Goal: Information Seeking & Learning: Learn about a topic

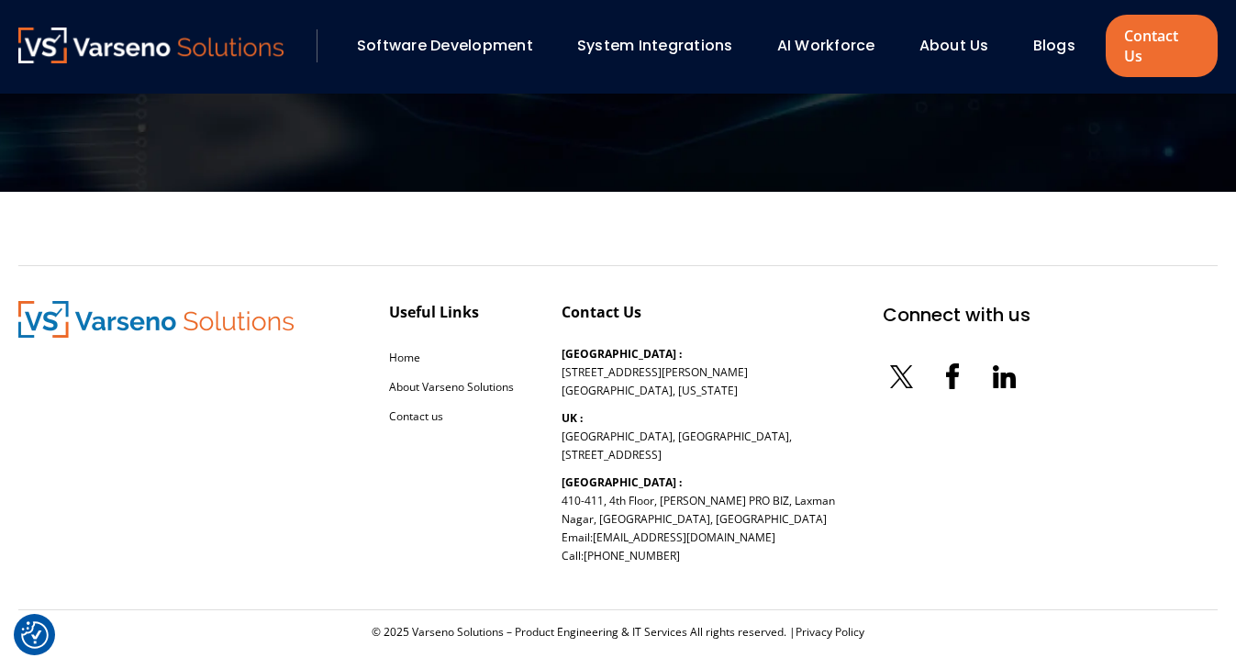
scroll to position [5923, 0]
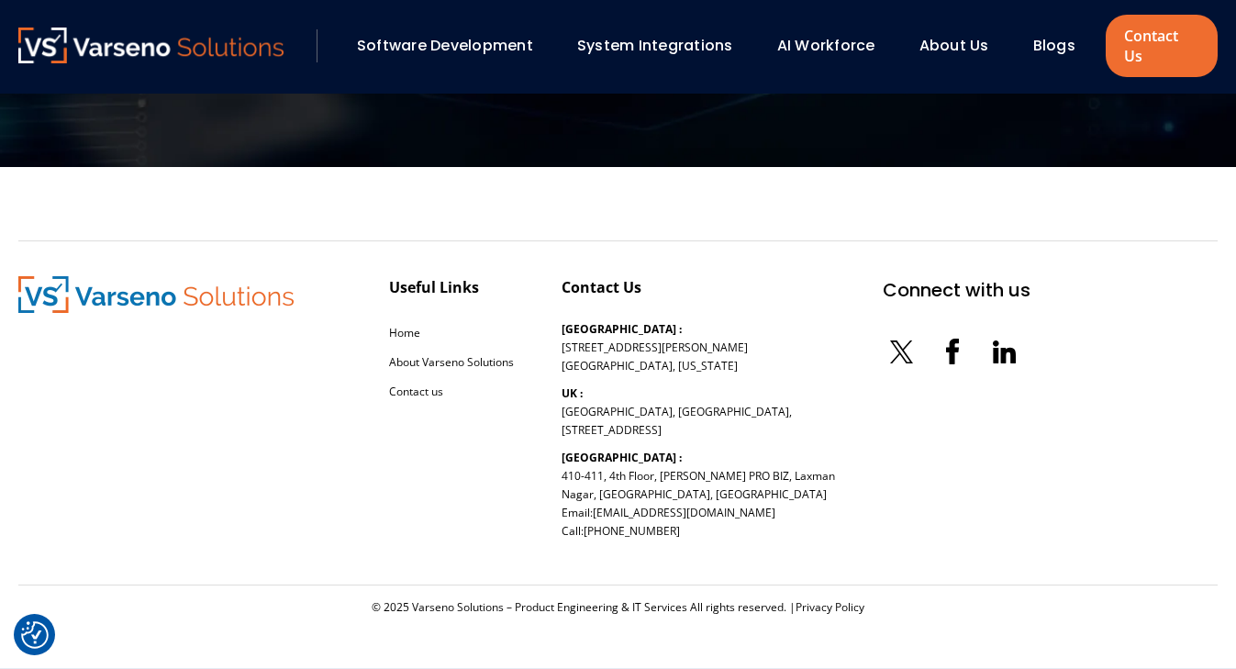
click at [954, 42] on link "About Us" at bounding box center [955, 45] width 70 height 21
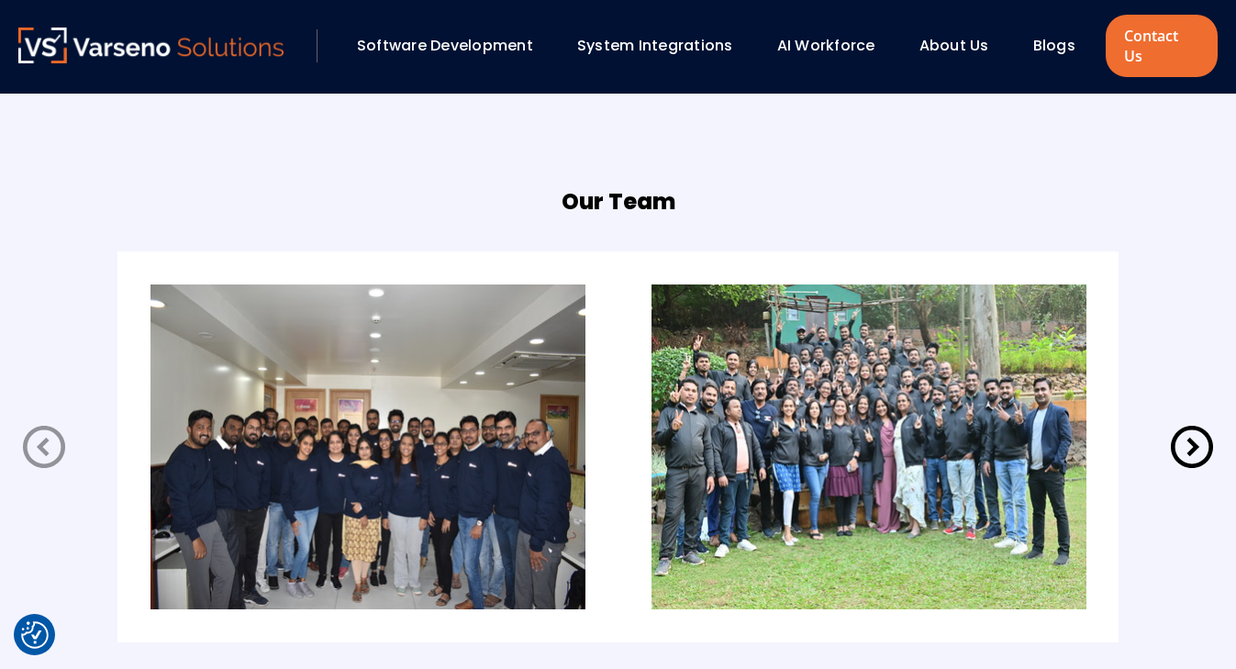
scroll to position [3674, 0]
click at [1195, 450] on icon at bounding box center [1192, 446] width 42 height 42
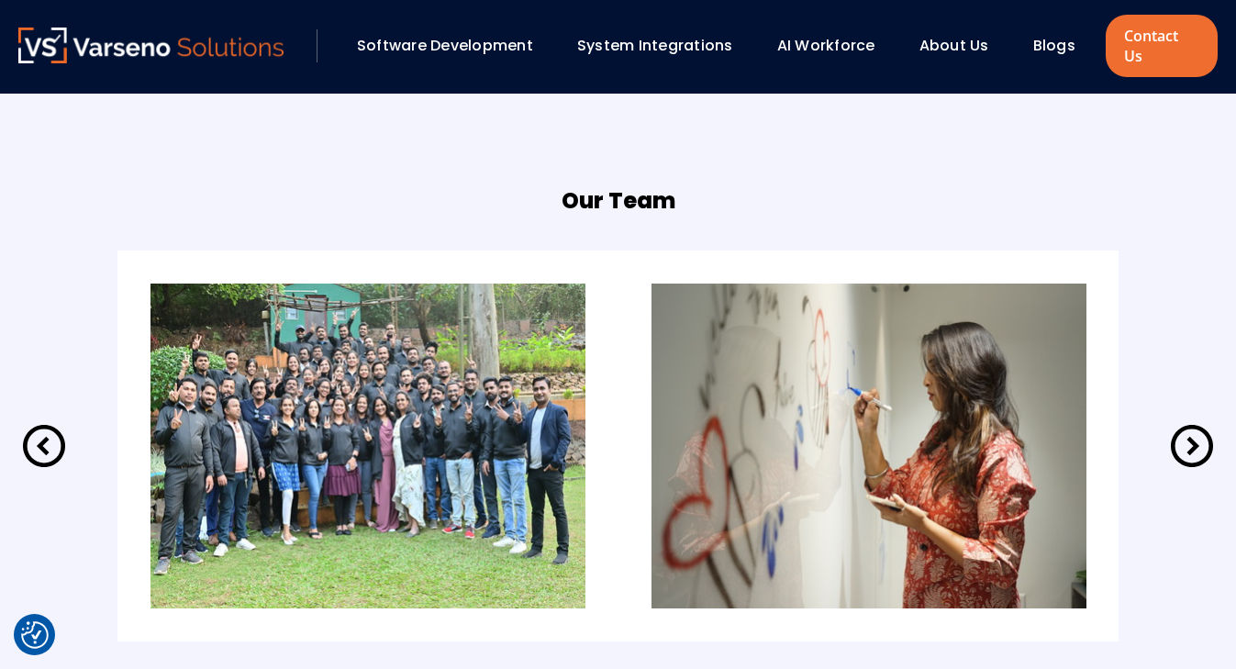
click at [1195, 450] on icon at bounding box center [1192, 446] width 42 height 42
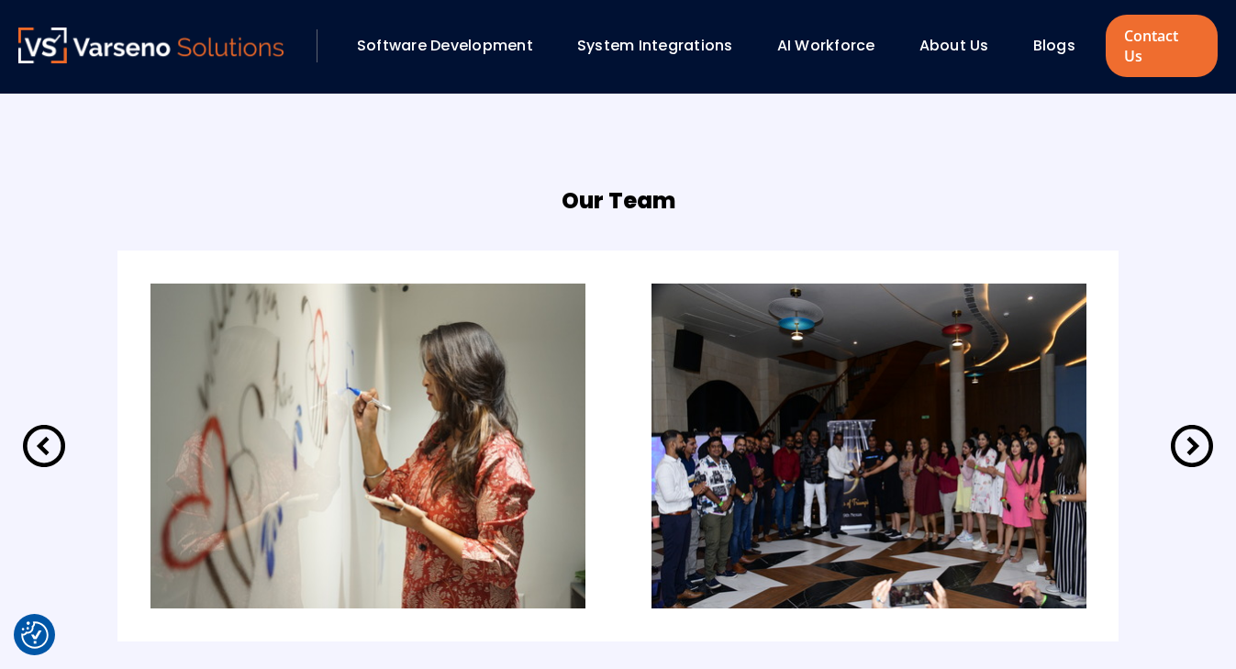
click at [1195, 450] on icon at bounding box center [1192, 446] width 42 height 42
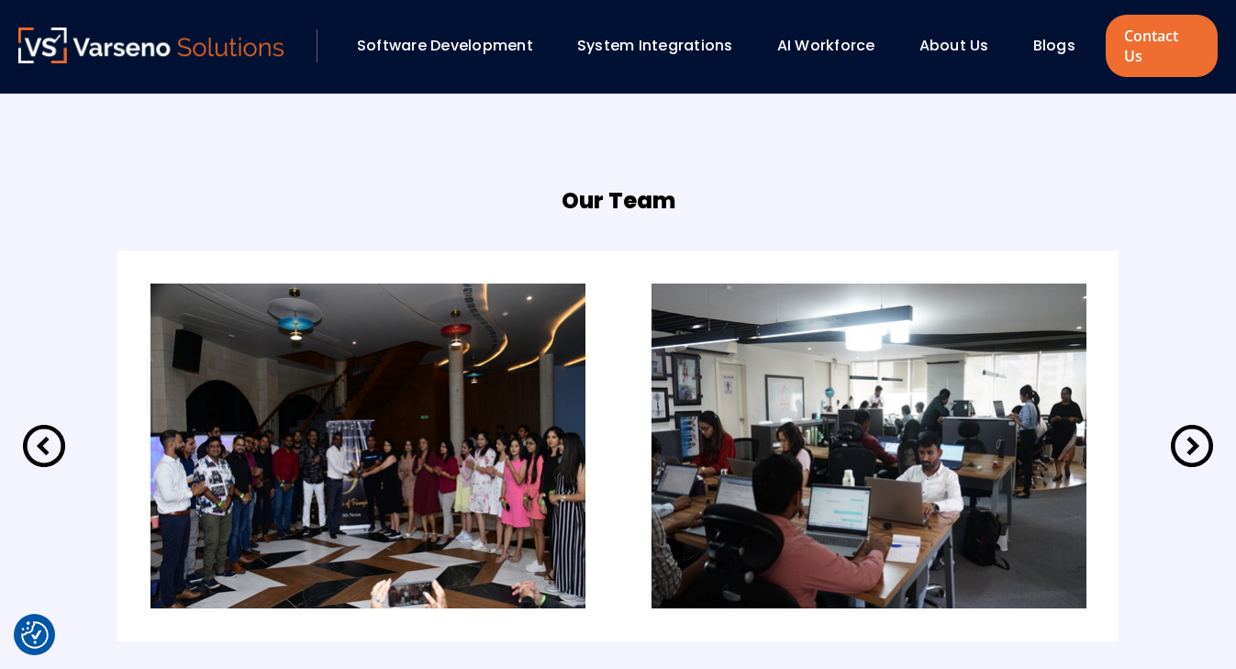
click at [1195, 450] on icon at bounding box center [1192, 446] width 42 height 42
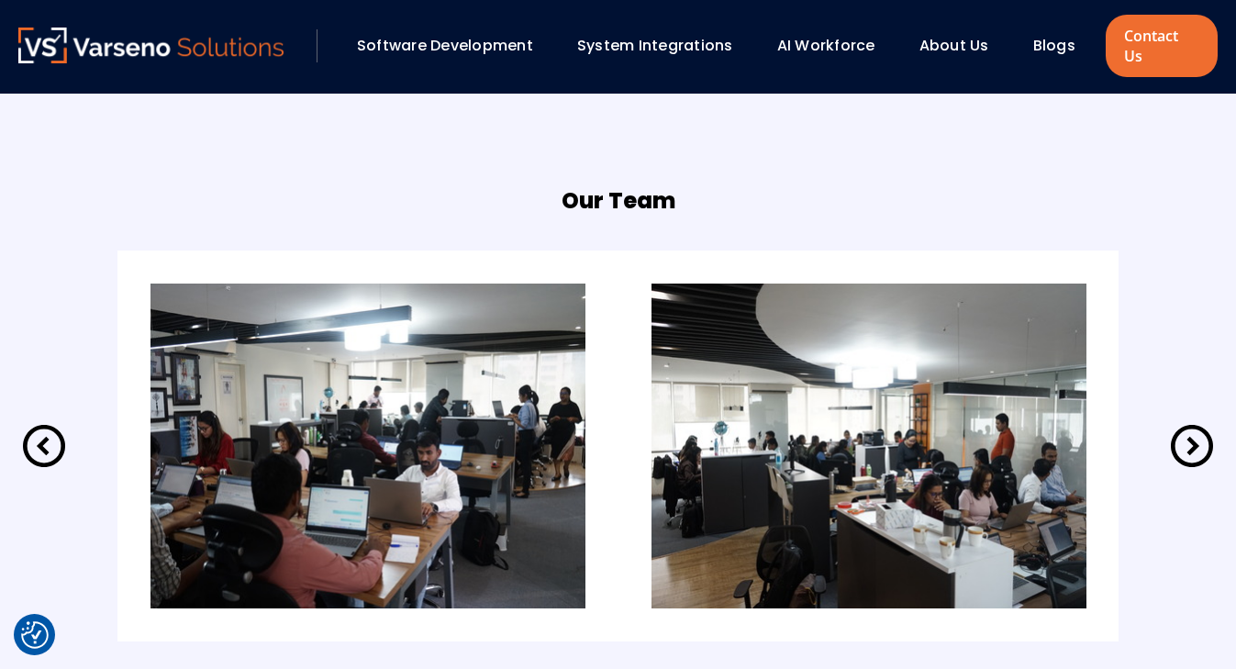
click at [1195, 450] on icon at bounding box center [1192, 446] width 42 height 42
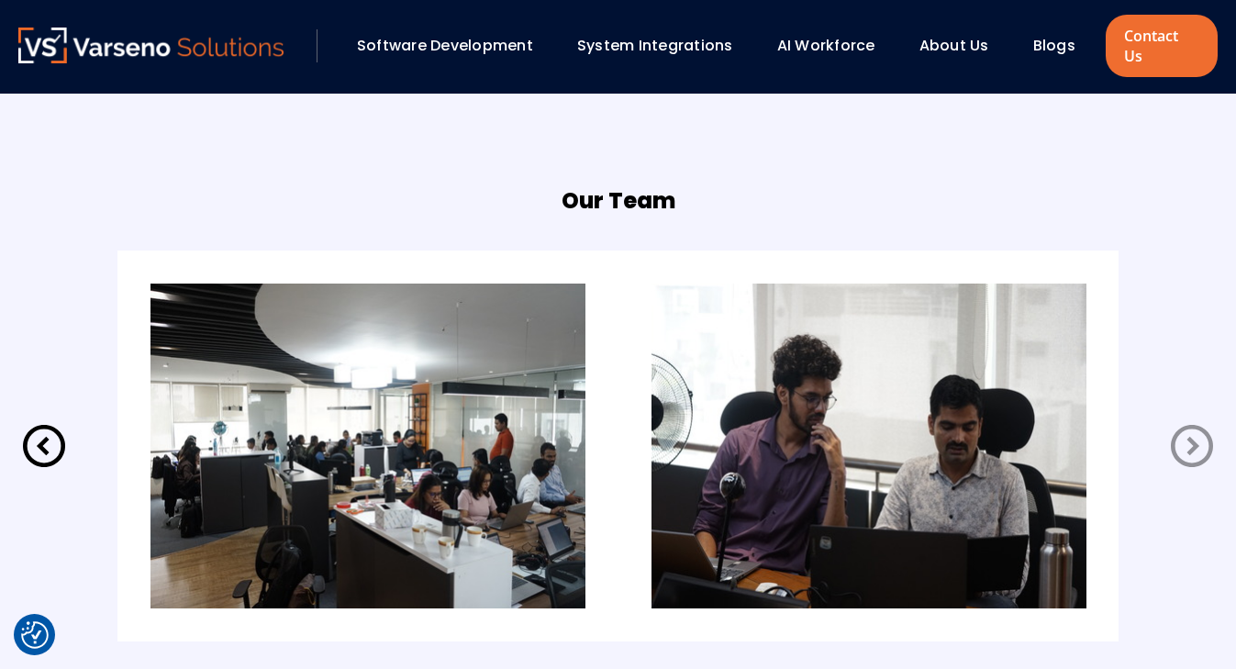
click at [1195, 450] on icon at bounding box center [1192, 446] width 42 height 42
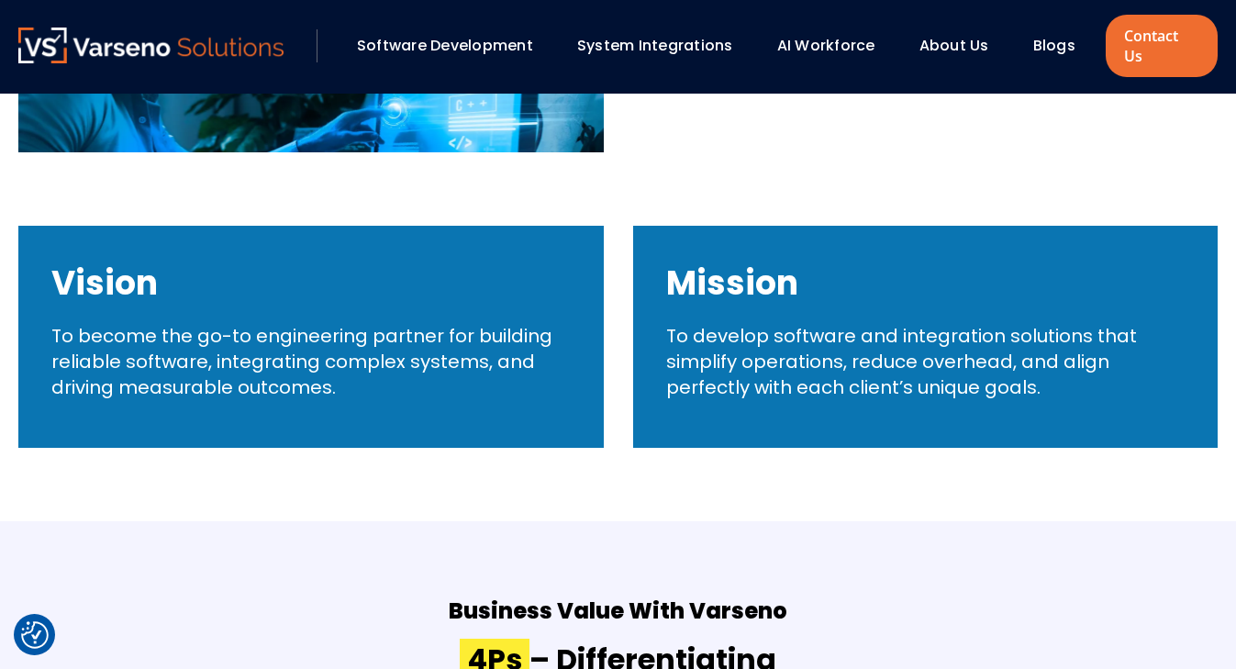
scroll to position [0, 0]
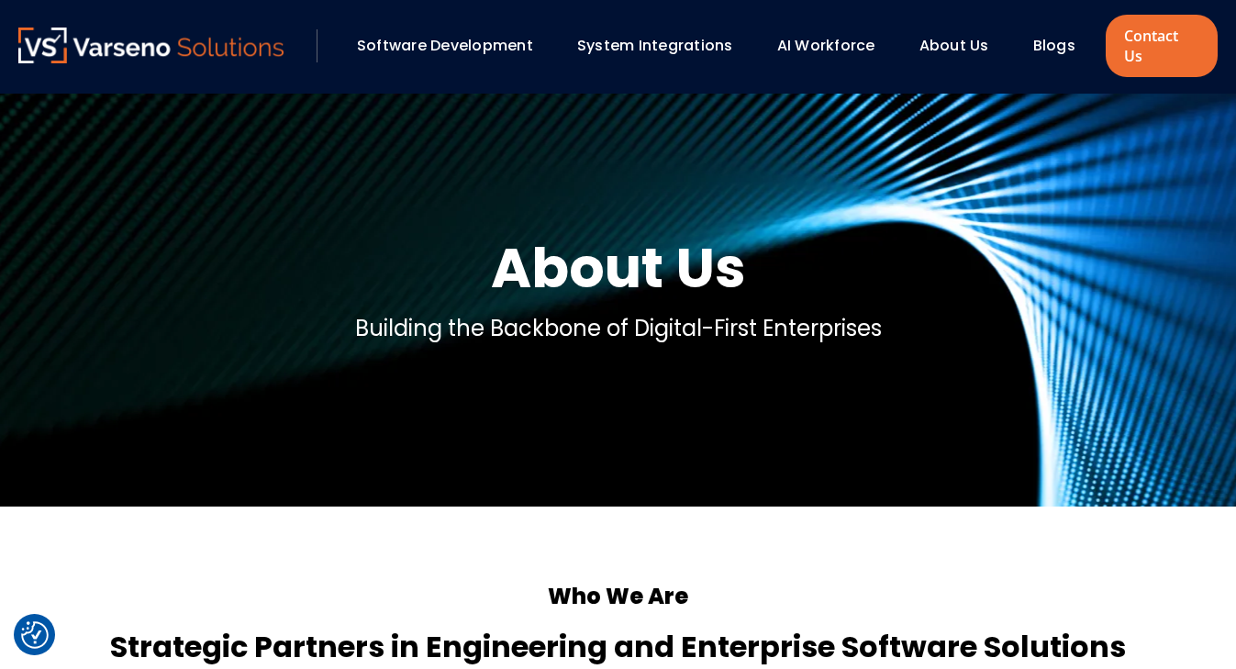
click at [87, 50] on img at bounding box center [150, 46] width 265 height 36
